Goal: Transaction & Acquisition: Purchase product/service

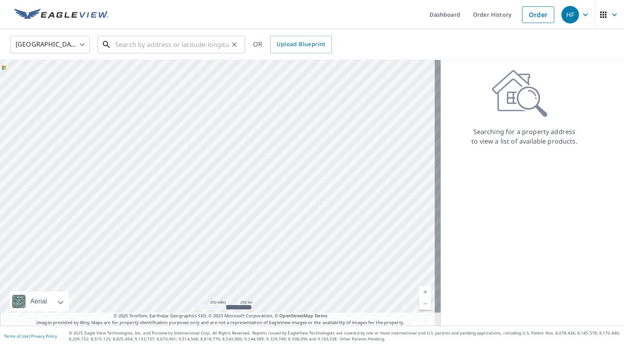
click at [136, 41] on input "text" at bounding box center [171, 44] width 113 height 22
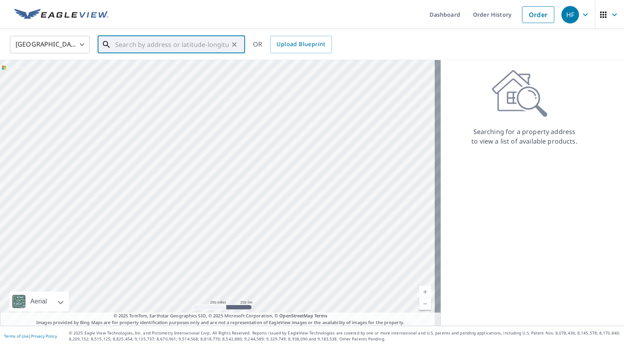
paste input "[STREET_ADDRESS]"
click at [188, 74] on p "Opa Locka, FL 33055" at bounding box center [175, 76] width 125 height 8
type input "[STREET_ADDRESS]"
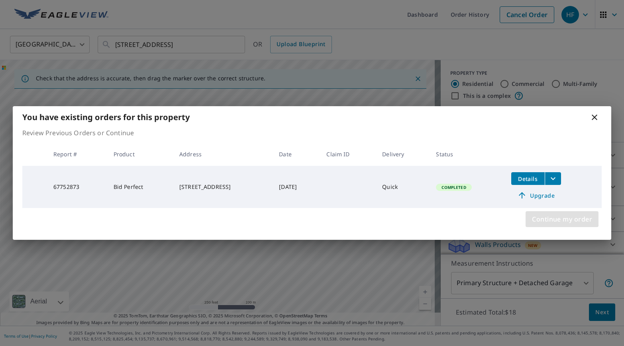
click at [555, 215] on span "Continue my order" at bounding box center [562, 219] width 60 height 11
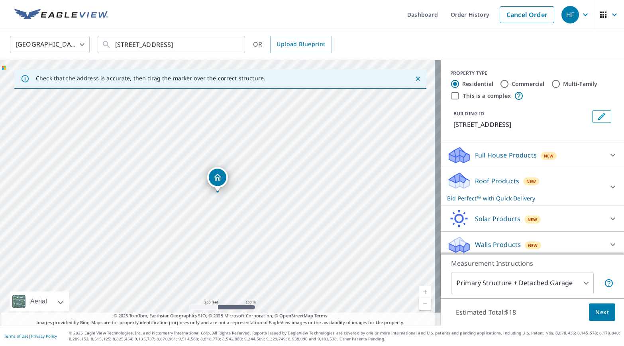
click at [595, 312] on span "Next" at bounding box center [602, 313] width 14 height 10
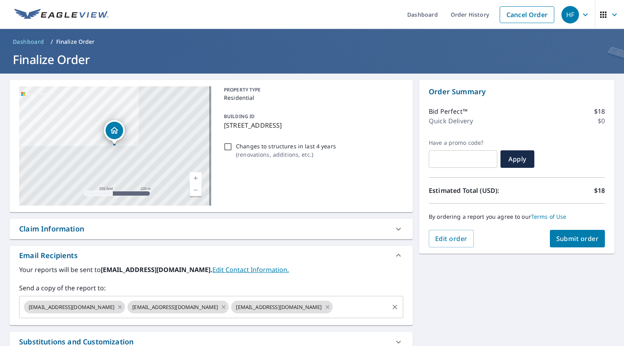
click at [334, 307] on input "text" at bounding box center [361, 307] width 54 height 15
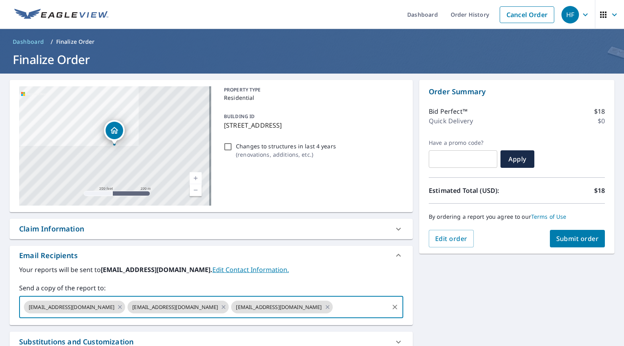
paste input "[EMAIL_ADDRESS][DOMAIN_NAME]"
type input "[EMAIL_ADDRESS][DOMAIN_NAME]"
click at [328, 260] on div "Email Recipients" at bounding box center [204, 255] width 370 height 11
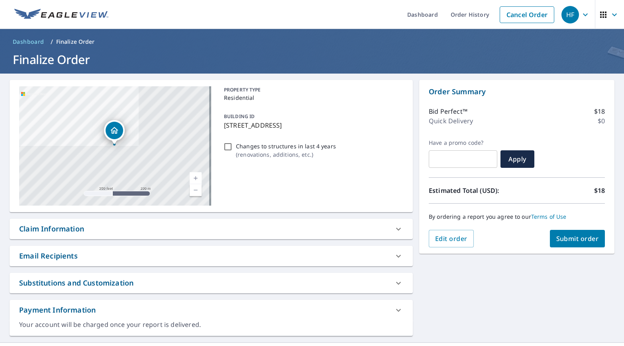
scroll to position [0, 0]
click at [313, 249] on div "Email Recipients" at bounding box center [211, 256] width 403 height 20
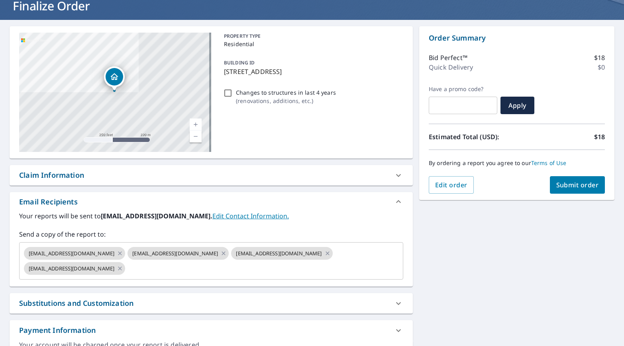
scroll to position [40, 0]
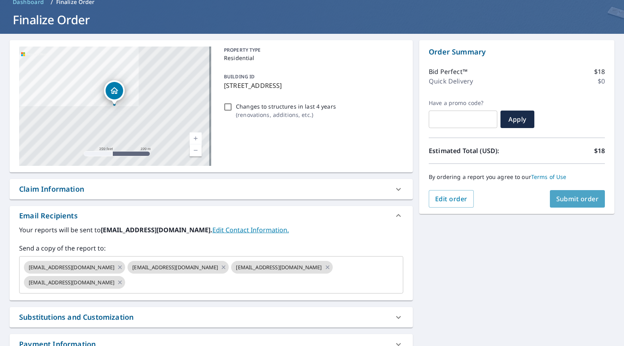
click at [560, 200] on span "Submit order" at bounding box center [577, 199] width 43 height 9
checkbox input "true"
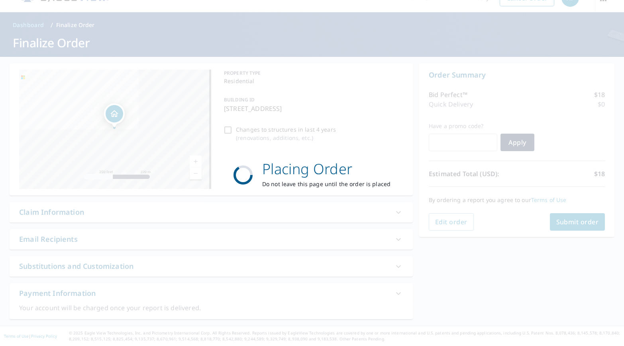
scroll to position [17, 0]
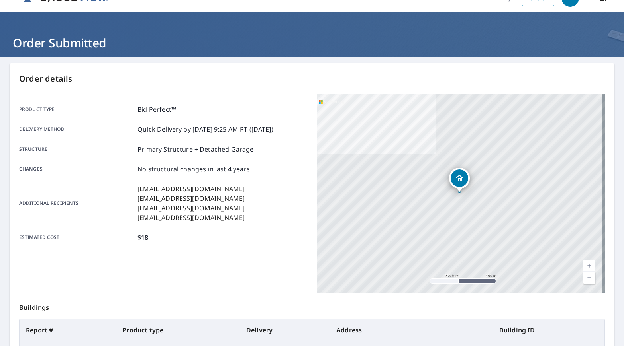
click at [61, 92] on div "Order details Product type Bid Perfect™ Delivery method Quick Delivery by [DATE…" at bounding box center [312, 244] width 605 height 362
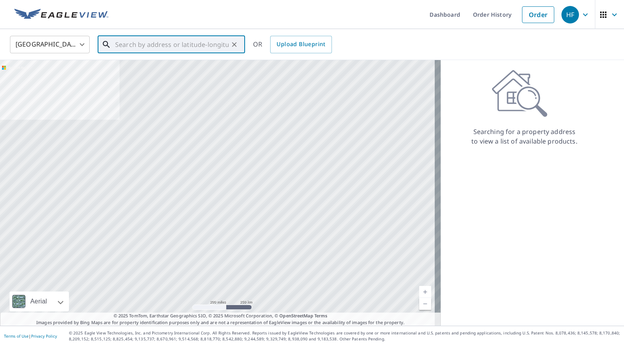
click at [139, 44] on input "text" at bounding box center [171, 44] width 113 height 22
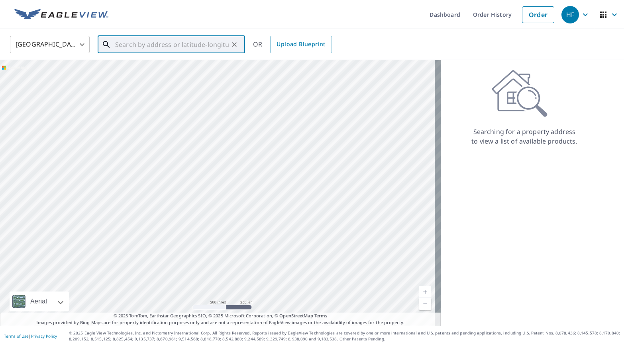
drag, startPoint x: 139, startPoint y: 44, endPoint x: 125, endPoint y: 43, distance: 14.4
click at [116, 43] on input "text" at bounding box center [171, 44] width 113 height 22
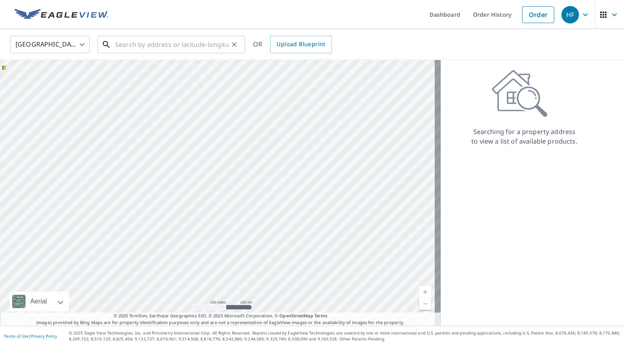
click at [146, 41] on input "text" at bounding box center [171, 44] width 113 height 22
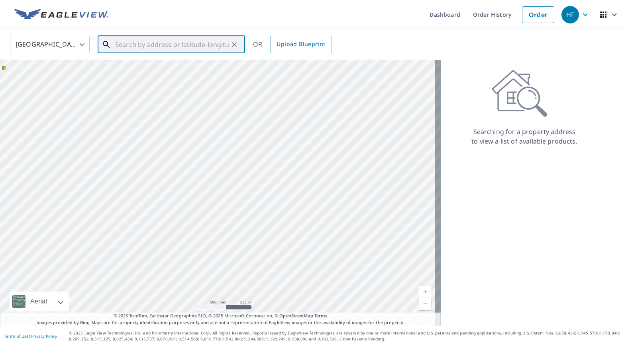
paste input "268 CLOCKTOWER DR"
click at [177, 73] on p "[GEOGRAPHIC_DATA]" at bounding box center [175, 76] width 125 height 8
type input "[STREET_ADDRESS][PERSON_NAME]"
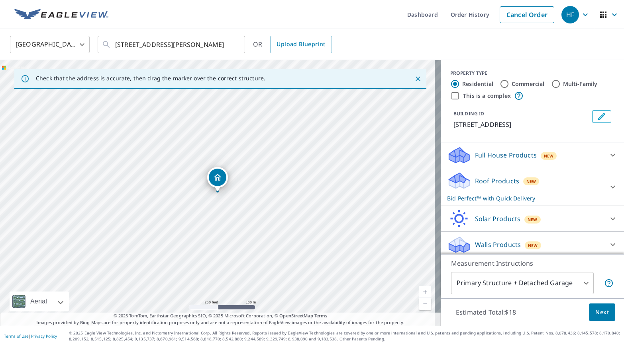
click at [595, 313] on span "Next" at bounding box center [602, 313] width 14 height 10
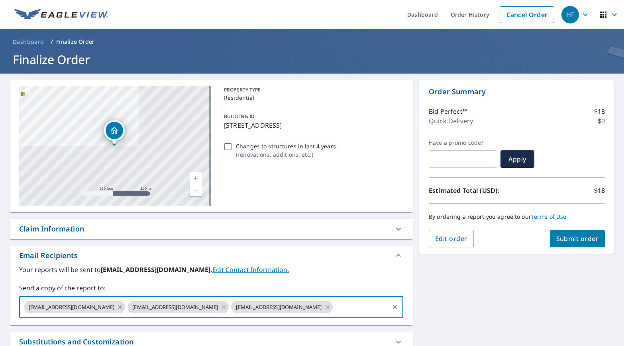
click at [334, 305] on input "text" at bounding box center [361, 307] width 54 height 15
paste input "[EMAIL_ADDRESS][DOMAIN_NAME]"
type input "[EMAIL_ADDRESS][DOMAIN_NAME]"
click at [328, 272] on label "Your reports will be sent to [EMAIL_ADDRESS][DOMAIN_NAME]. Edit Contact Informa…" at bounding box center [211, 270] width 384 height 10
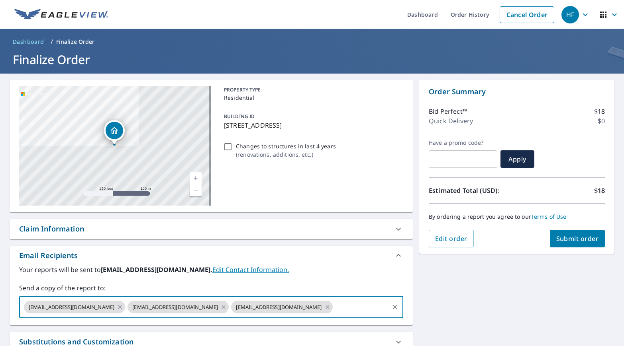
scroll to position [0, 0]
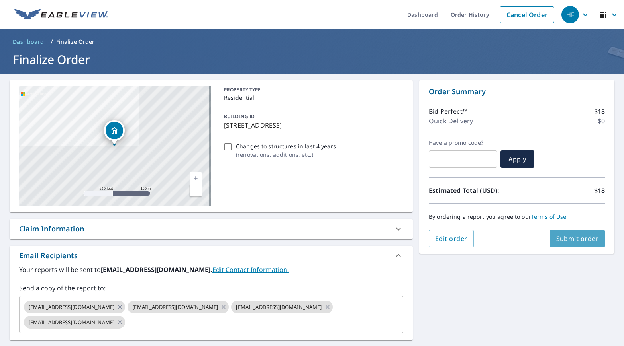
click at [564, 235] on span "Submit order" at bounding box center [577, 239] width 43 height 9
checkbox input "true"
